Goal: Information Seeking & Learning: Learn about a topic

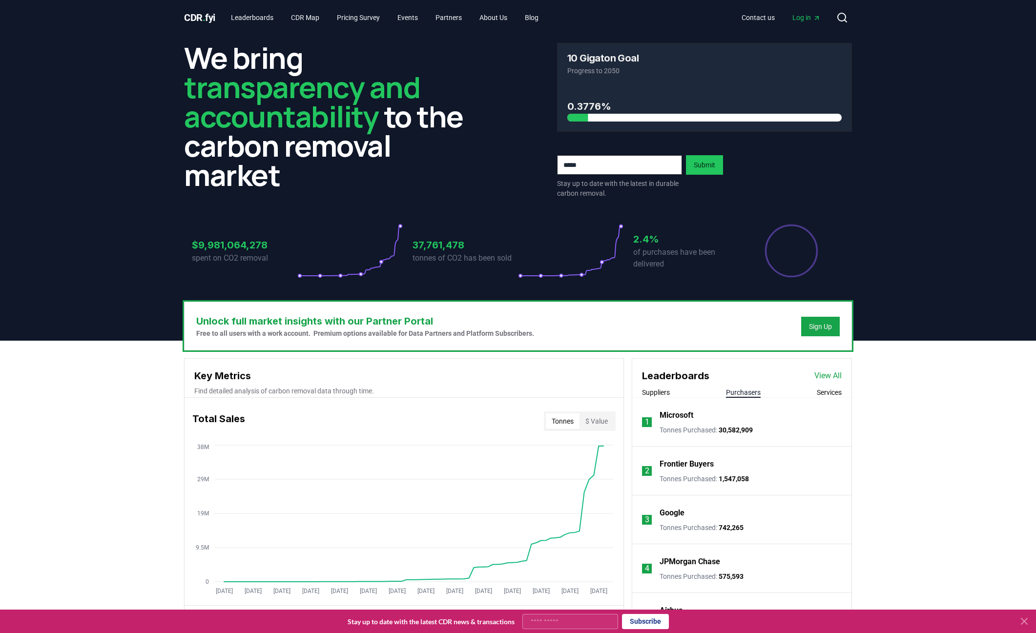
click at [742, 391] on button "Purchasers" at bounding box center [743, 393] width 35 height 10
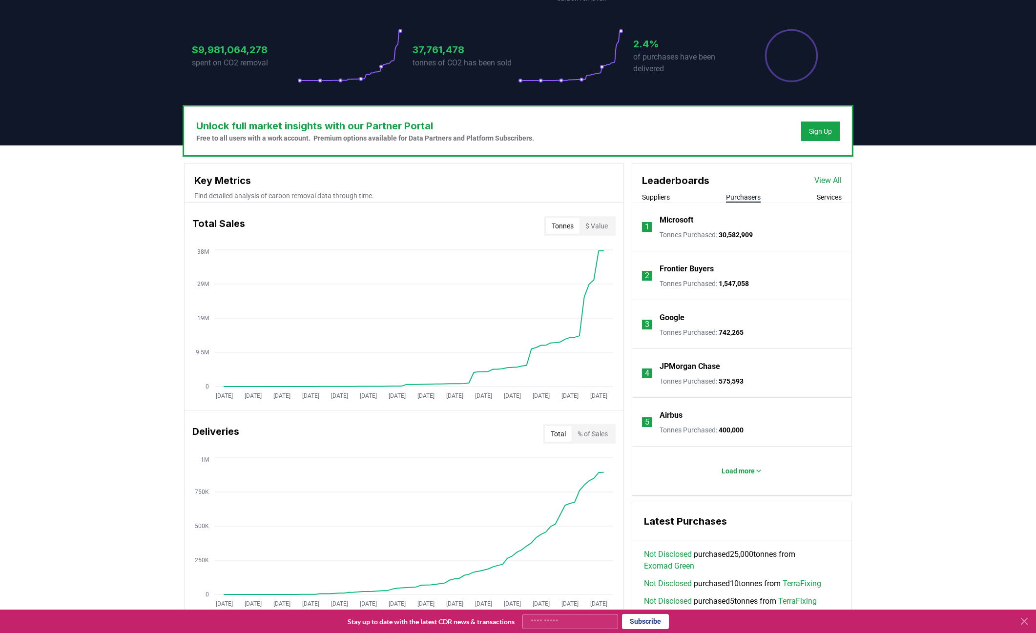
scroll to position [244, 0]
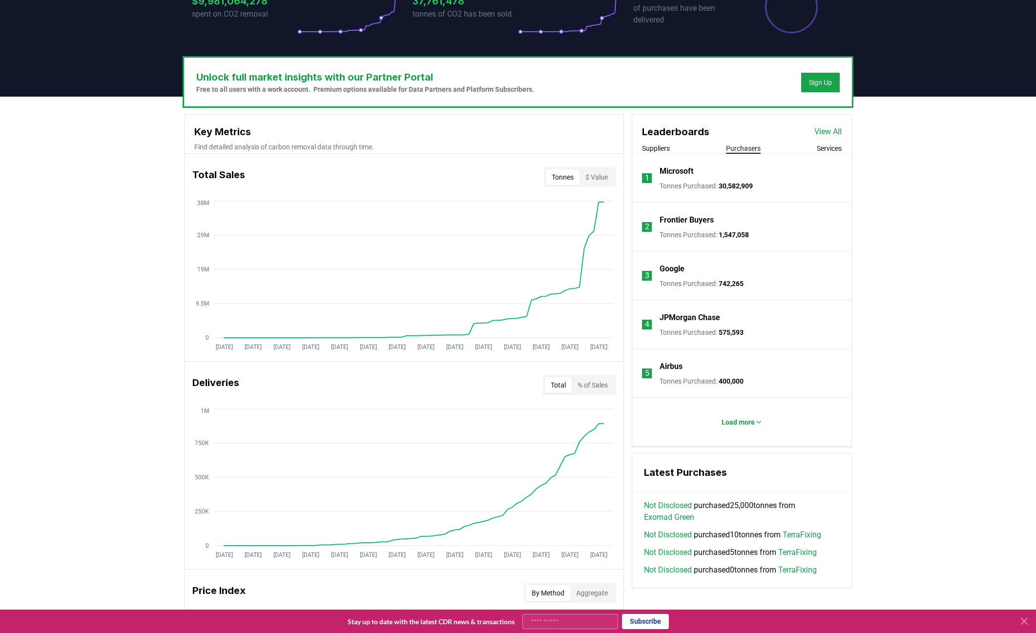
click at [663, 148] on button "Suppliers" at bounding box center [656, 149] width 28 height 10
click at [746, 150] on button "Purchasers" at bounding box center [743, 149] width 35 height 10
click at [828, 130] on link "View All" at bounding box center [827, 132] width 27 height 12
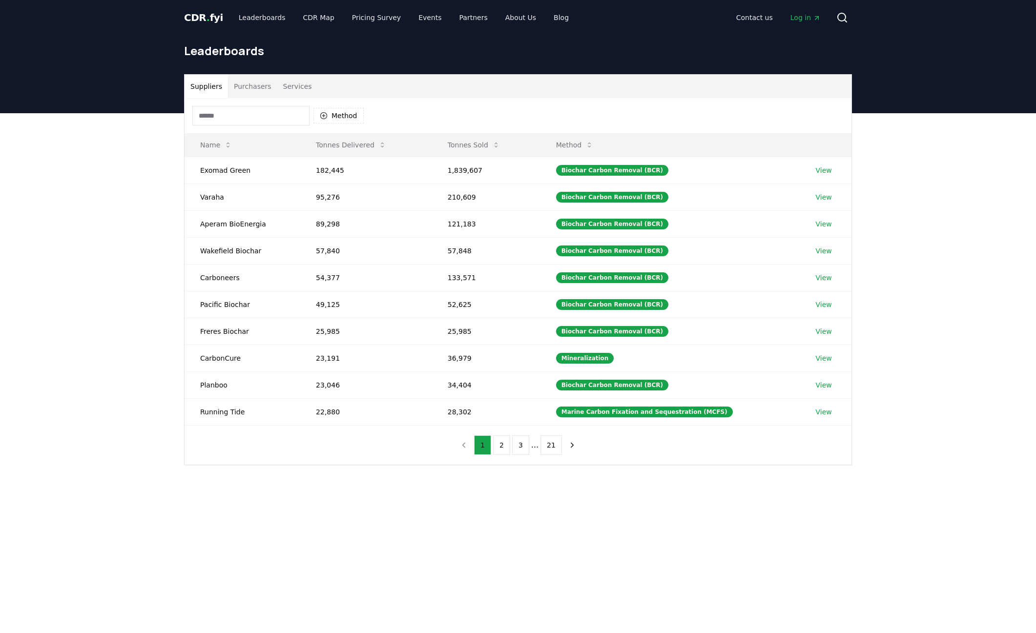
click at [253, 89] on button "Purchasers" at bounding box center [252, 86] width 49 height 23
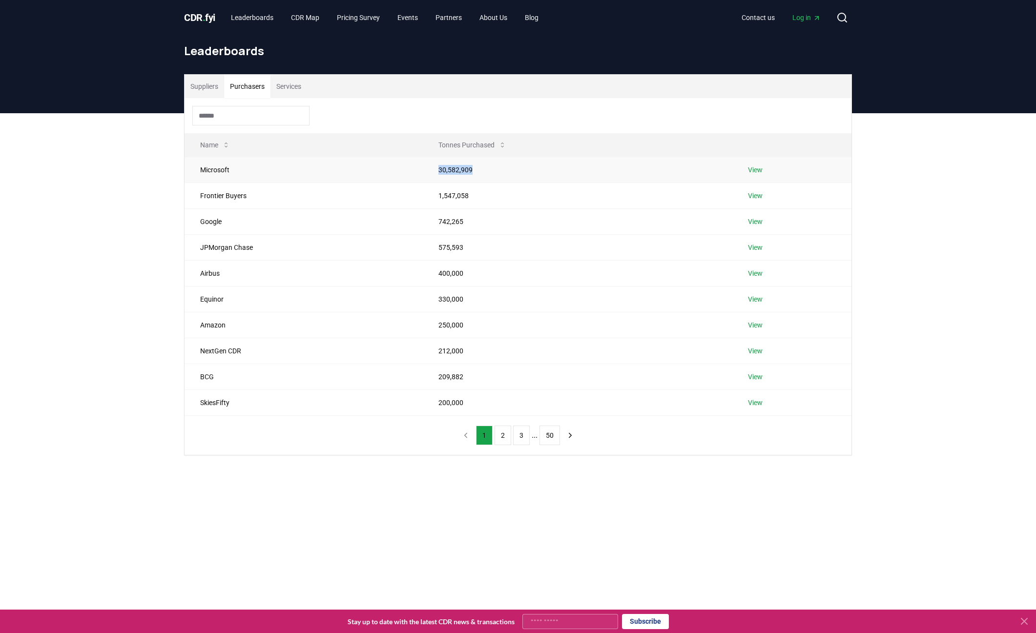
drag, startPoint x: 467, startPoint y: 168, endPoint x: 427, endPoint y: 171, distance: 40.1
click at [427, 171] on td "30,582,909" at bounding box center [578, 170] width 310 height 26
copy td "30,582,909"
click at [910, 261] on div "Suppliers Purchasers Services Name Tonnes Purchased Microsoft 30,582,909 View F…" at bounding box center [518, 303] width 1036 height 381
click at [240, 17] on link "Leaderboards" at bounding box center [252, 18] width 58 height 18
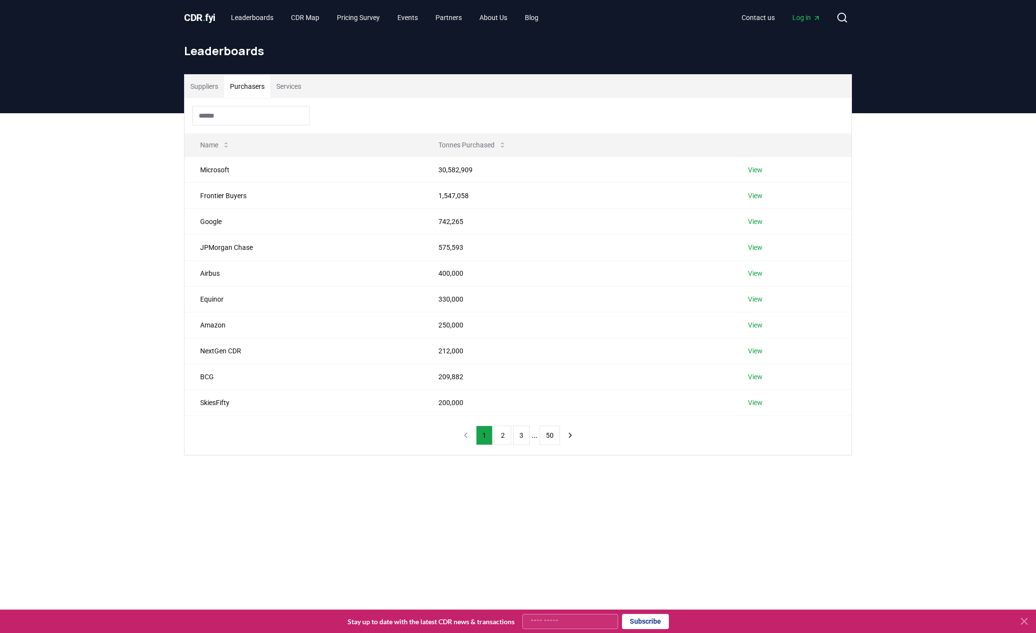
click at [942, 260] on div "Suppliers Purchasers Services Name Tonnes Purchased Microsoft 30,582,909 View F…" at bounding box center [518, 303] width 1036 height 381
